Goal: Task Accomplishment & Management: Complete application form

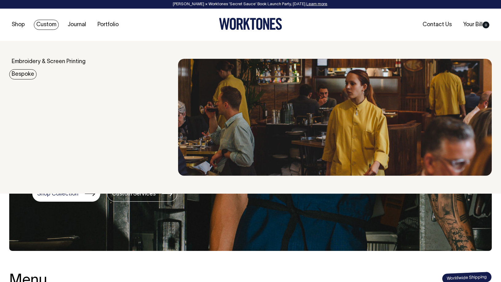
click at [23, 74] on link "Bespoke" at bounding box center [22, 74] width 27 height 10
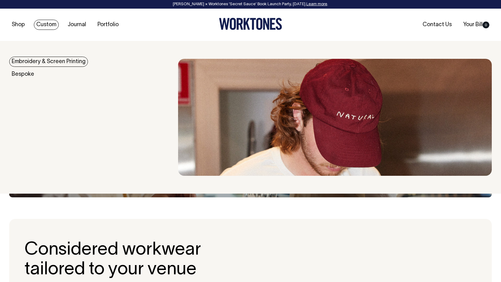
click at [45, 58] on link "Embroidery & Screen Printing" at bounding box center [48, 62] width 79 height 10
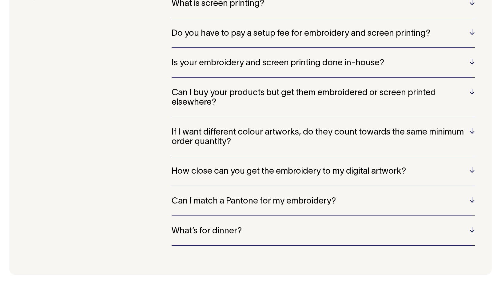
click at [211, 227] on h5 "What’s for dinner?" at bounding box center [322, 231] width 303 height 10
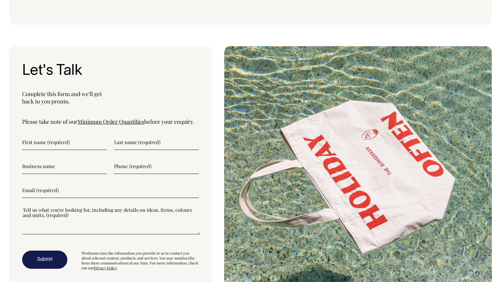
scroll to position [1619, 0]
click at [51, 135] on input"] "text" at bounding box center [64, 142] width 85 height 15
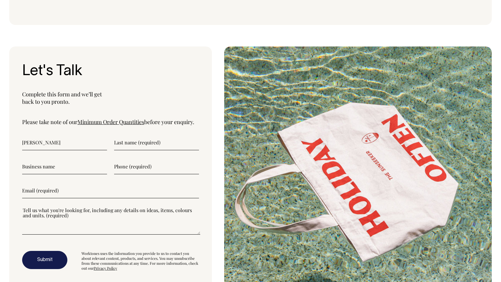
type input"] "Veronica"
type input"] "Lee"
type input"] "Local Optima"
type input"] "0437991511"
type input"] "veronica@localoptima.studio"
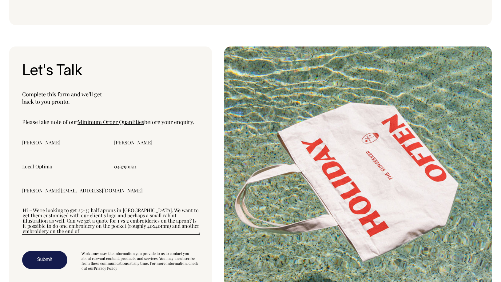
click at [152, 217] on textarea"] "Hi – We're looking to get 25-35 half aprons in burgundy. We want to get them cu…" at bounding box center [111, 221] width 178 height 28
click at [163, 223] on textarea"] "Hi – We're looking to get 25-35 half aprons in burgundy. We want to get them cu…" at bounding box center [111, 221] width 178 height 28
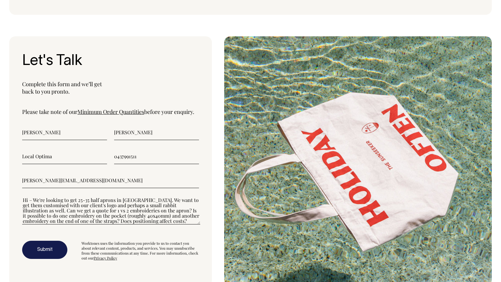
scroll to position [1630, 0]
click at [139, 196] on textarea"] "Hi – We're looking to get 25-35 half aprons in burgundy. We want to get them cu…" at bounding box center [111, 210] width 178 height 28
click at [149, 200] on textarea"] "Hi – We're looking to get 25-35 half aprons in burgundy. We want to get them cu…" at bounding box center [111, 210] width 178 height 28
click at [96, 203] on textarea"] "Hi – We're looking to get 25-35 half aprons in burgundy. We want to get them cu…" at bounding box center [111, 210] width 178 height 28
click at [164, 198] on textarea"] "Hi – We're looking to get 25-35 half aprons in burgundy. We want to get them cu…" at bounding box center [111, 210] width 178 height 28
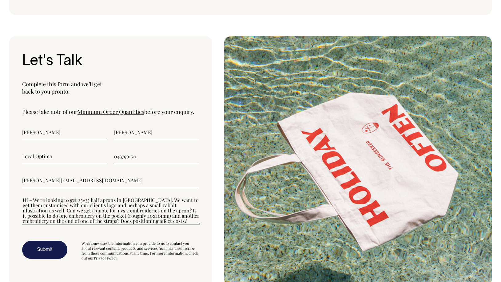
click at [157, 197] on textarea"] "Hi – We're looking to get 25-35 half aprons in burgundy. We want to get them cu…" at bounding box center [111, 210] width 178 height 28
click at [153, 196] on textarea"] "Hi – We're looking to get 25-35 half aprons in burgundy. We want to get them cu…" at bounding box center [111, 210] width 178 height 28
click at [109, 198] on textarea"] "Hi – We're looking to get 25-35 half aprons in burgundy. We want to get them cu…" at bounding box center [111, 210] width 178 height 28
click at [99, 199] on textarea"] "Hi – We're looking to get 25-35 half aprons in burgundy. We want to get them cu…" at bounding box center [111, 210] width 178 height 28
click at [95, 198] on textarea"] "Hi – We're looking to get 25-35 half aprons in burgundy. We want to get them cu…" at bounding box center [111, 210] width 178 height 28
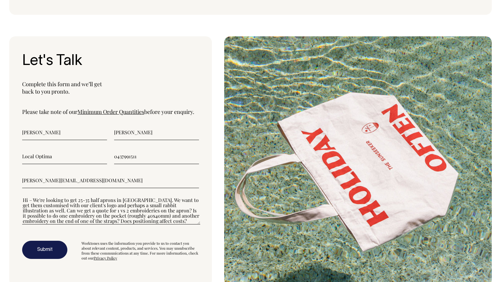
click at [174, 211] on textarea"] "Hi – We're looking to get 25-35 half aprons in burgundy. We want to get them cu…" at bounding box center [111, 210] width 178 height 28
click at [183, 214] on textarea"] "Hi – We're looking to get 25-35 half aprons in burgundy. We want to get them cu…" at bounding box center [111, 210] width 178 height 28
click at [173, 224] on form "Veronica Lee Local Optima 0437991511 veronica@localoptima.studio Hi – We're loo…" at bounding box center [110, 192] width 177 height 136
click at [74, 212] on textarea"] "Hi – We're looking to get 25-35 half aprons in burgundy. We want to get them cu…" at bounding box center [111, 210] width 178 height 28
click at [178, 213] on textarea"] "Hi – We're looking to get 25-35 half aprons in burgundy. We want to get them cu…" at bounding box center [111, 210] width 178 height 28
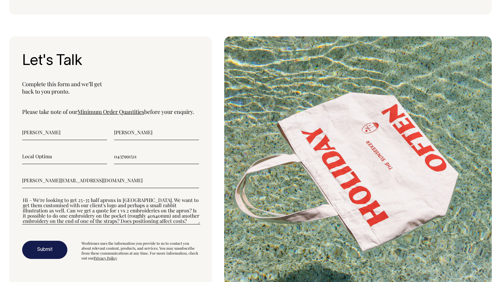
click at [171, 222] on div "Hi – We're looking to get 25-35 half aprons in burgundy. We want to get them cu…" at bounding box center [110, 213] width 177 height 35
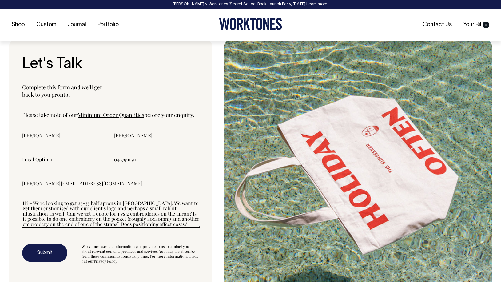
scroll to position [1627, 0]
click at [147, 216] on textarea"] "Hi – We're looking to get 25-35 half aprons in burgundy. We want to get them cu…" at bounding box center [111, 213] width 178 height 28
click at [147, 215] on textarea"] "Hi – We're looking to get 25-35 half aprons in burgundy. We want to get them cu…" at bounding box center [111, 213] width 178 height 28
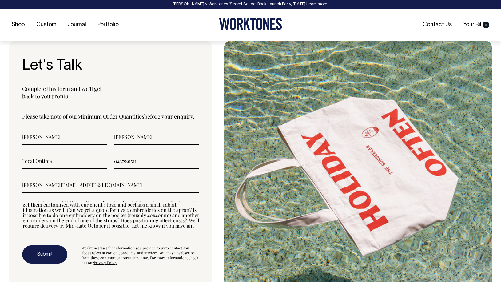
scroll to position [1625, 0]
click at [147, 215] on textarea"] "Hi – We're looking to get 25-35 half aprons in burgundy. We want to get them cu…" at bounding box center [111, 215] width 178 height 28
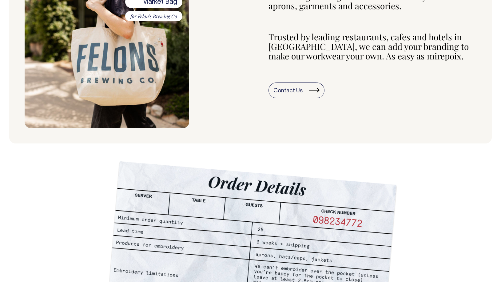
scroll to position [309, 0]
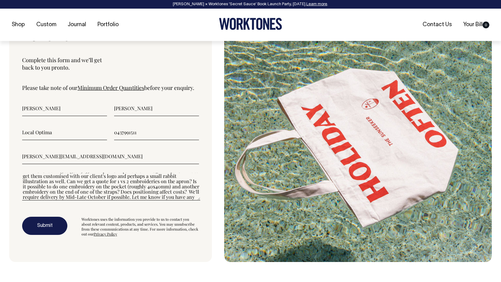
click at [102, 197] on div "Hi – We're looking to get 25-35 half aprons in burgundy. We want to get them cu…" at bounding box center [110, 189] width 177 height 35
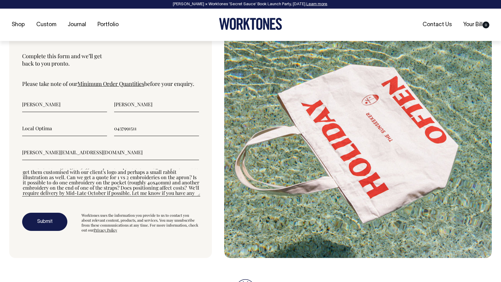
click at [104, 177] on textarea"] "Hi – We're looking to get 25-35 half aprons in burgundy. We want to get them cu…" at bounding box center [111, 182] width 178 height 28
type textarea"] "Hi – We're looking to get 25 half aprons in burgundy. We want to get them custo…"
click at [36, 216] on button "Submit" at bounding box center [44, 221] width 45 height 18
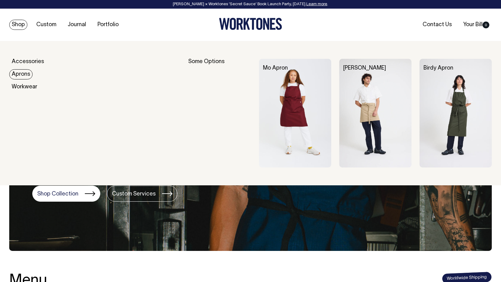
click at [20, 77] on link "Aprons" at bounding box center [20, 74] width 23 height 10
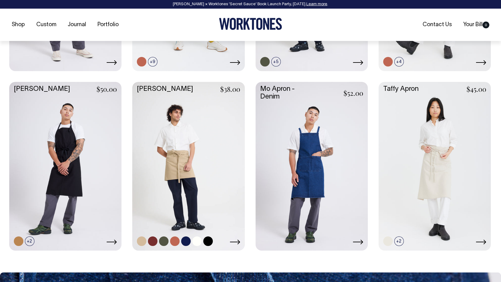
scroll to position [404, 0]
click at [150, 239] on link at bounding box center [153, 241] width 10 height 10
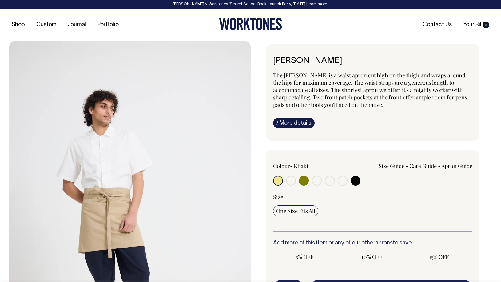
radio input "true"
select select "Burgundy"
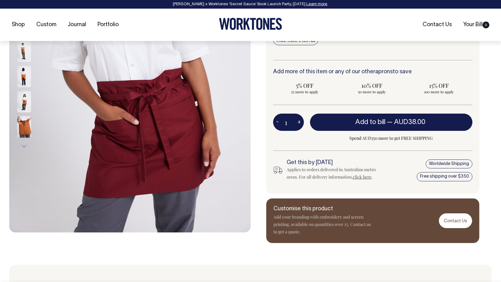
scroll to position [171, 0]
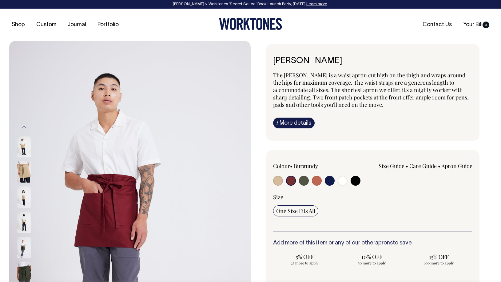
select select "Burgundy"
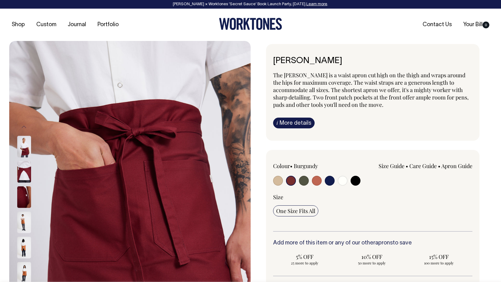
click at [21, 152] on img at bounding box center [24, 147] width 14 height 22
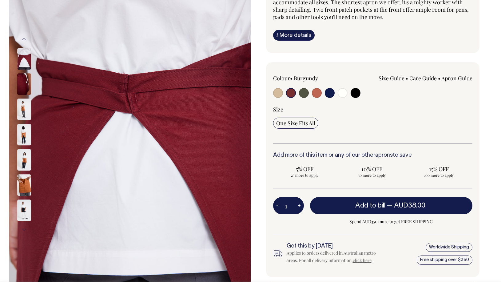
scroll to position [88, 0]
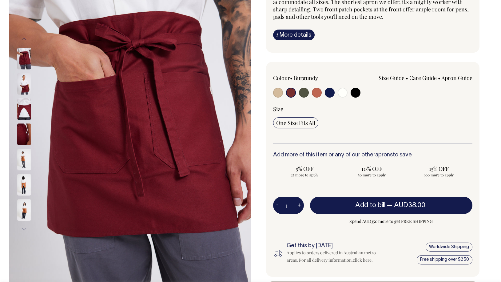
click at [87, 79] on img at bounding box center [129, 134] width 241 height 362
